Goal: Check status: Check status

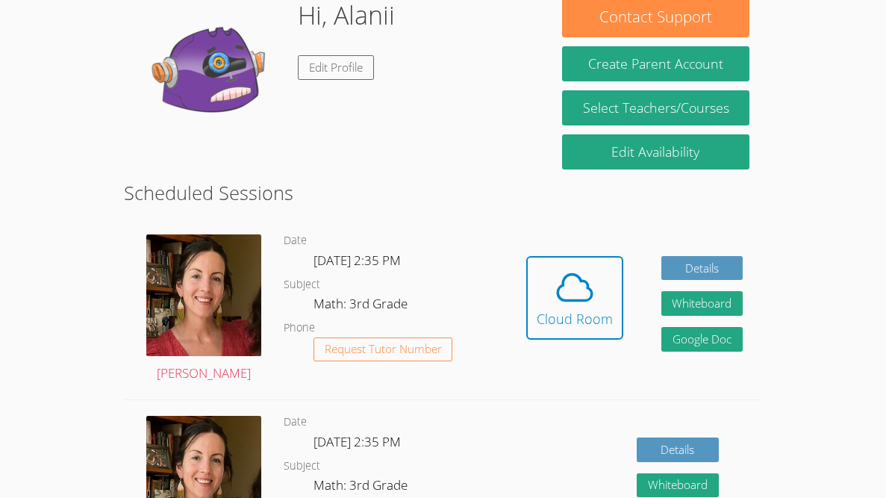
scroll to position [245, 0]
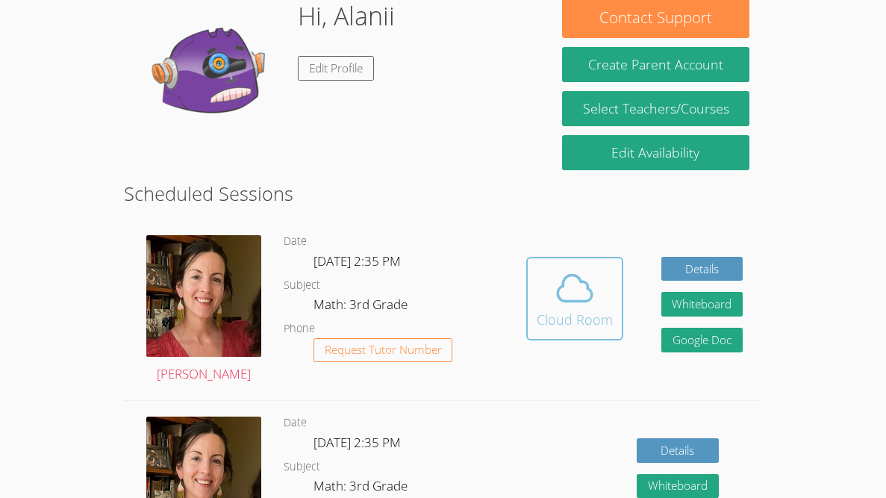
click at [538, 296] on span at bounding box center [575, 288] width 76 height 42
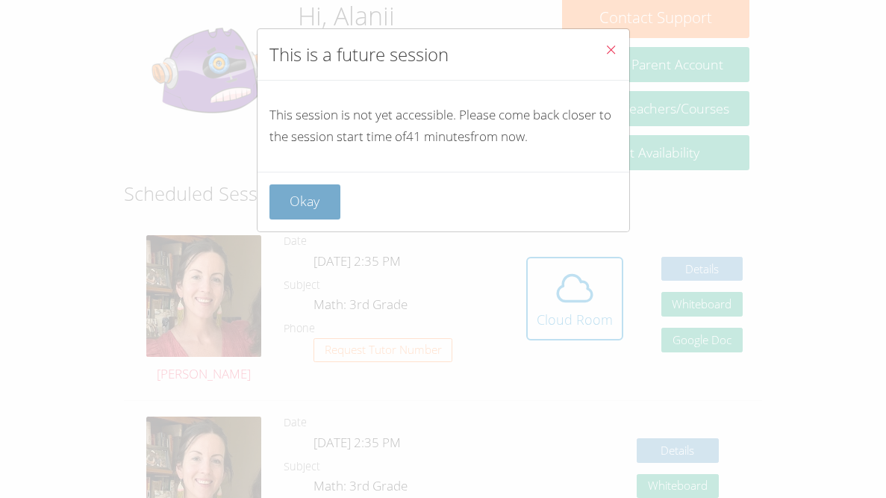
click at [290, 196] on button "Okay" at bounding box center [305, 201] width 72 height 35
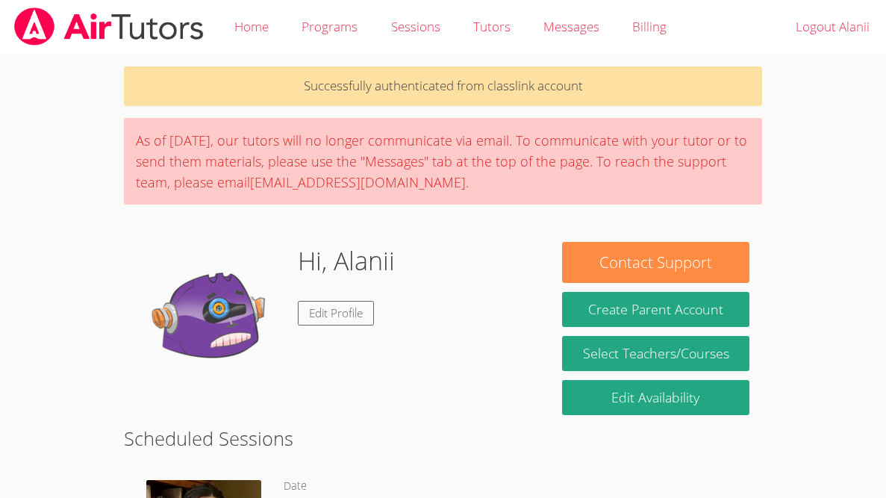
click at [454, 347] on div "Hi, [PERSON_NAME] Edit Profile" at bounding box center [337, 316] width 400 height 149
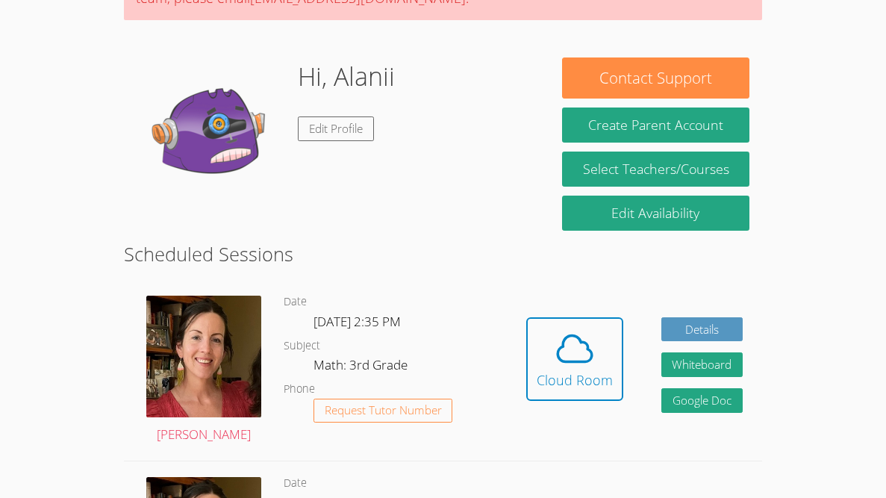
scroll to position [181, 0]
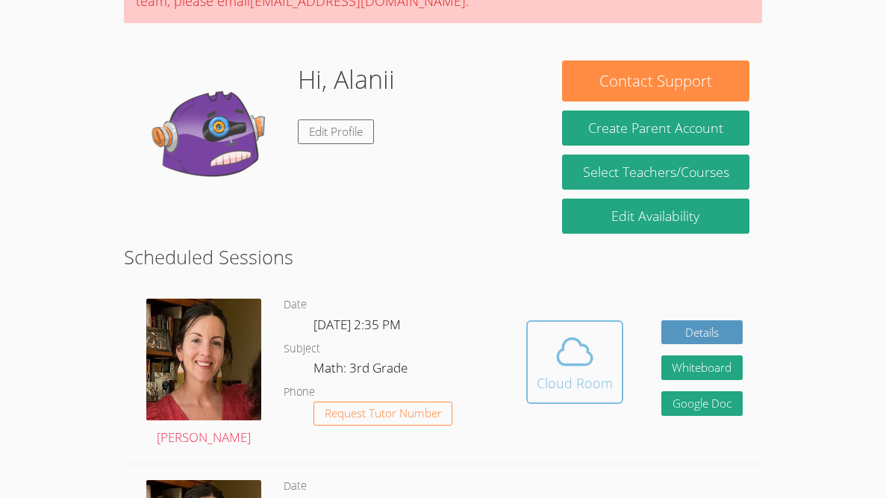
click at [554, 361] on icon at bounding box center [575, 352] width 42 height 42
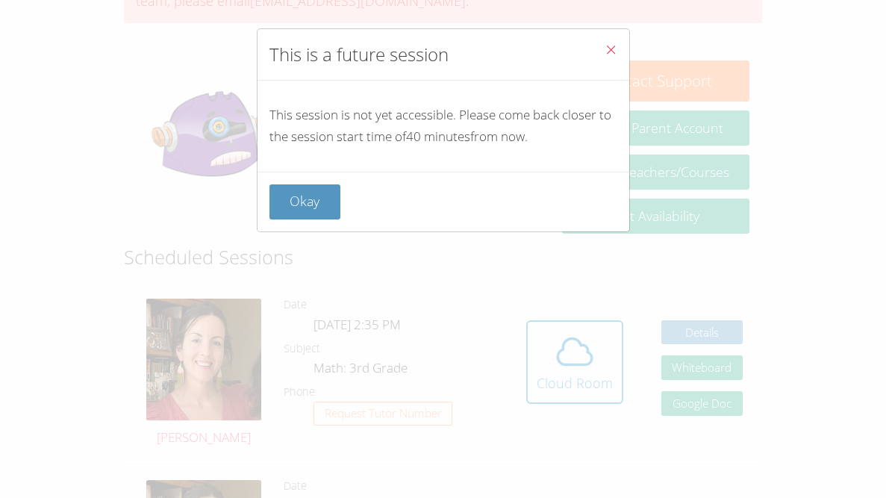
click at [773, 148] on div "This is a future session This session is not yet accessible. Please come back c…" at bounding box center [443, 249] width 886 height 498
click at [600, 46] on button "Close" at bounding box center [611, 52] width 37 height 46
